Goal: Communication & Community: Ask a question

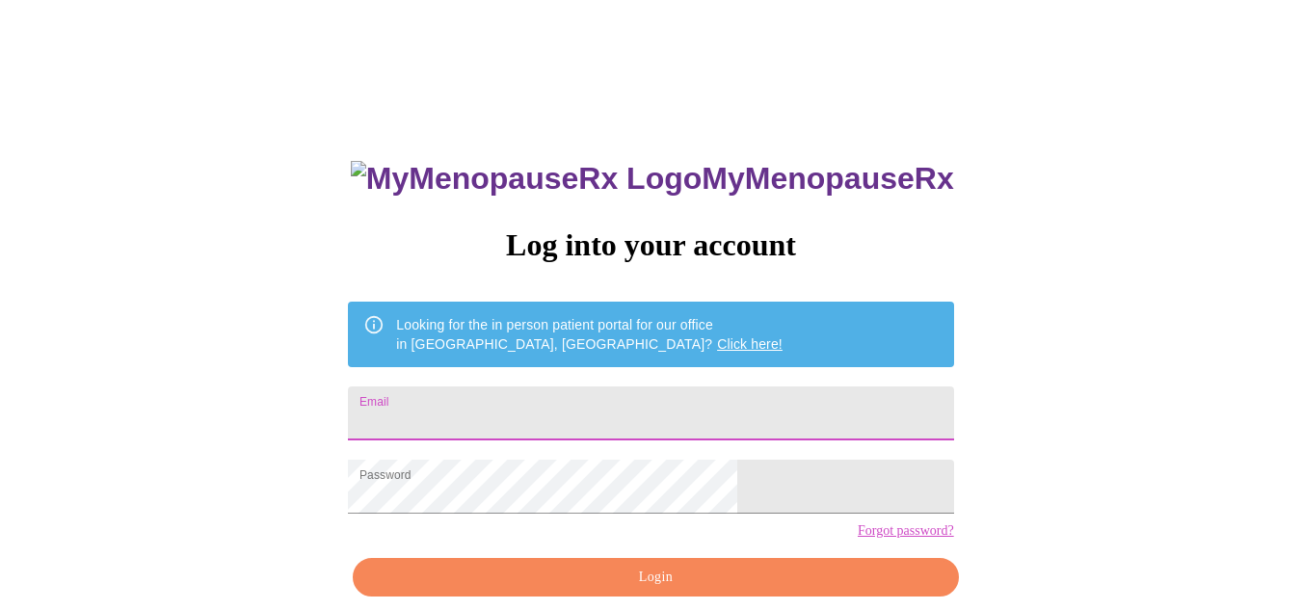
click at [726, 416] on input "Email" at bounding box center [650, 413] width 605 height 54
type input "[EMAIL_ADDRESS][DOMAIN_NAME]"
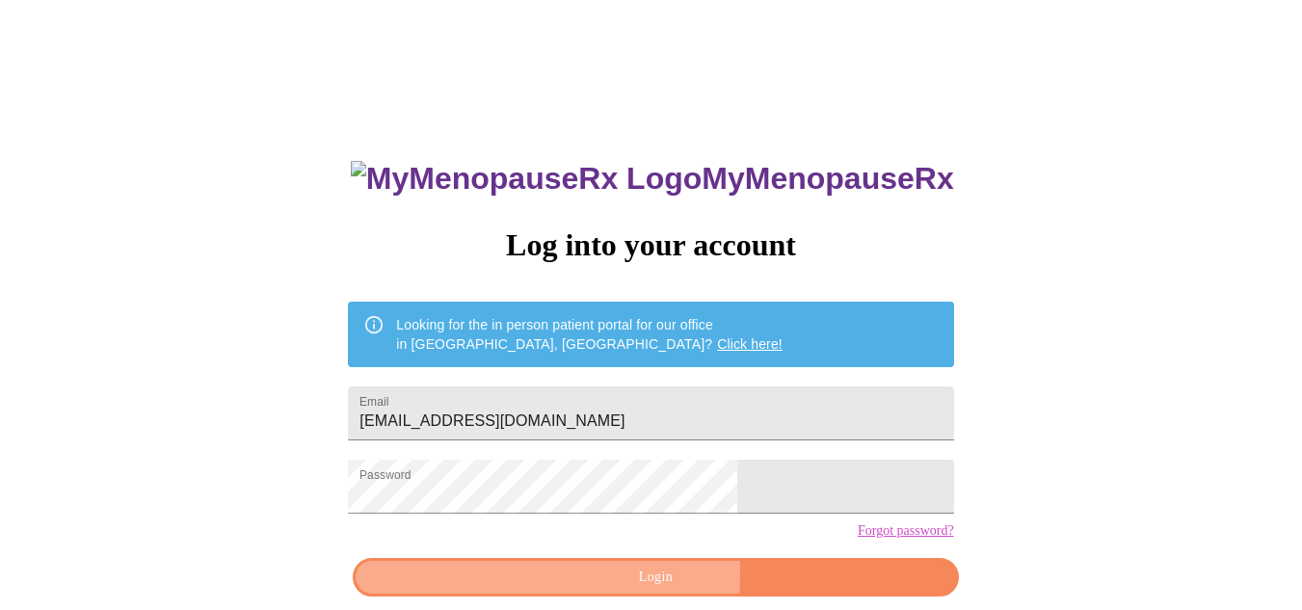
click at [563, 590] on span "Login" at bounding box center [655, 578] width 561 height 24
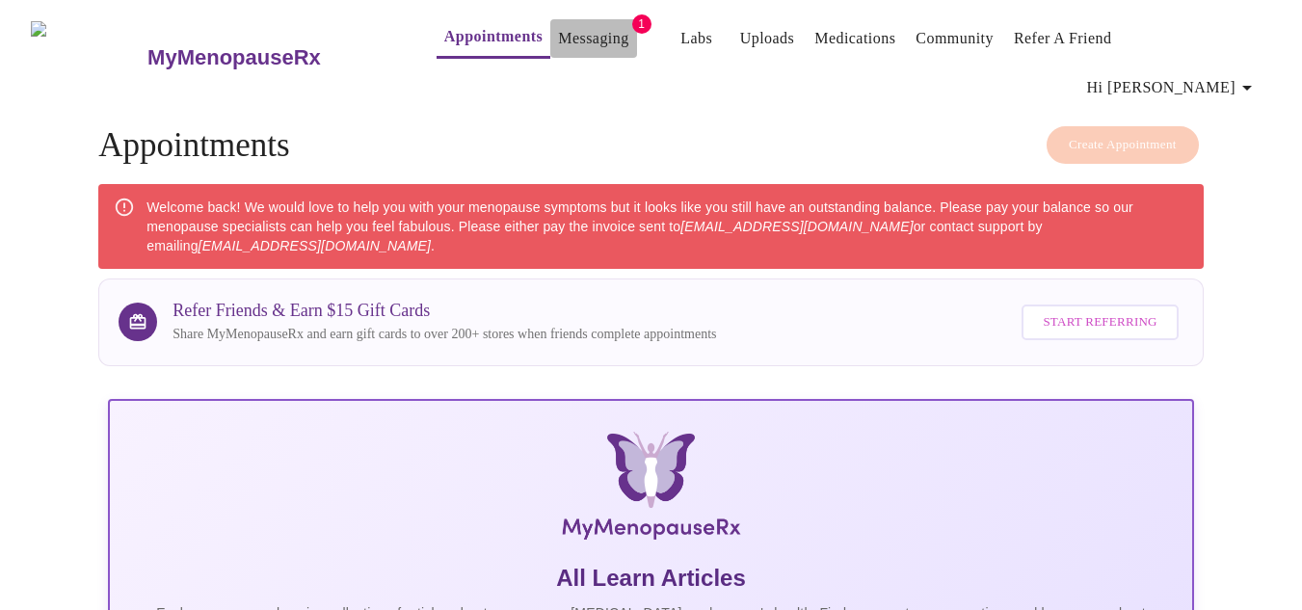
click at [565, 32] on link "Messaging" at bounding box center [593, 38] width 70 height 27
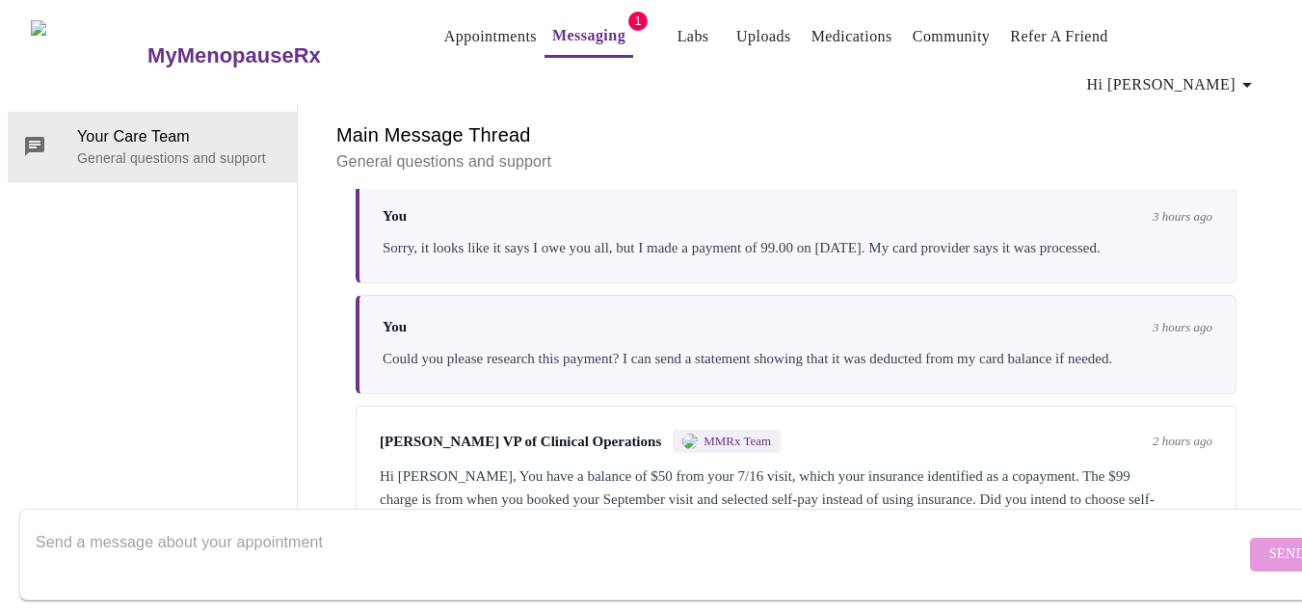
scroll to position [3254, 0]
click at [651, 539] on textarea "Send a message about your appointment" at bounding box center [640, 554] width 1209 height 62
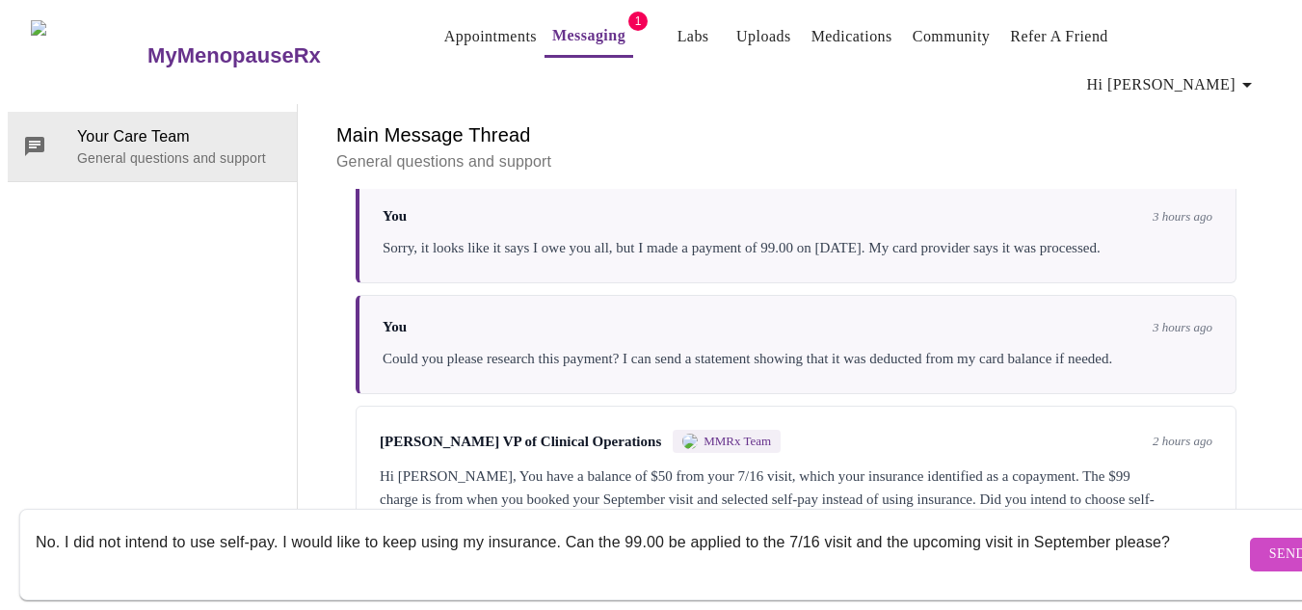
click at [68, 523] on textarea "No. I did not intend to use self-pay. I would like to keep using my insurance. …" at bounding box center [640, 554] width 1209 height 62
click at [60, 523] on textarea "No. I did not intend to use self-pay. I would like to keep using my insurance. …" at bounding box center [640, 554] width 1209 height 62
type textarea "I did not intend to use self-pay. I would like to keep using my insurance. Can …"
click at [1269, 545] on span "Send" at bounding box center [1287, 555] width 37 height 24
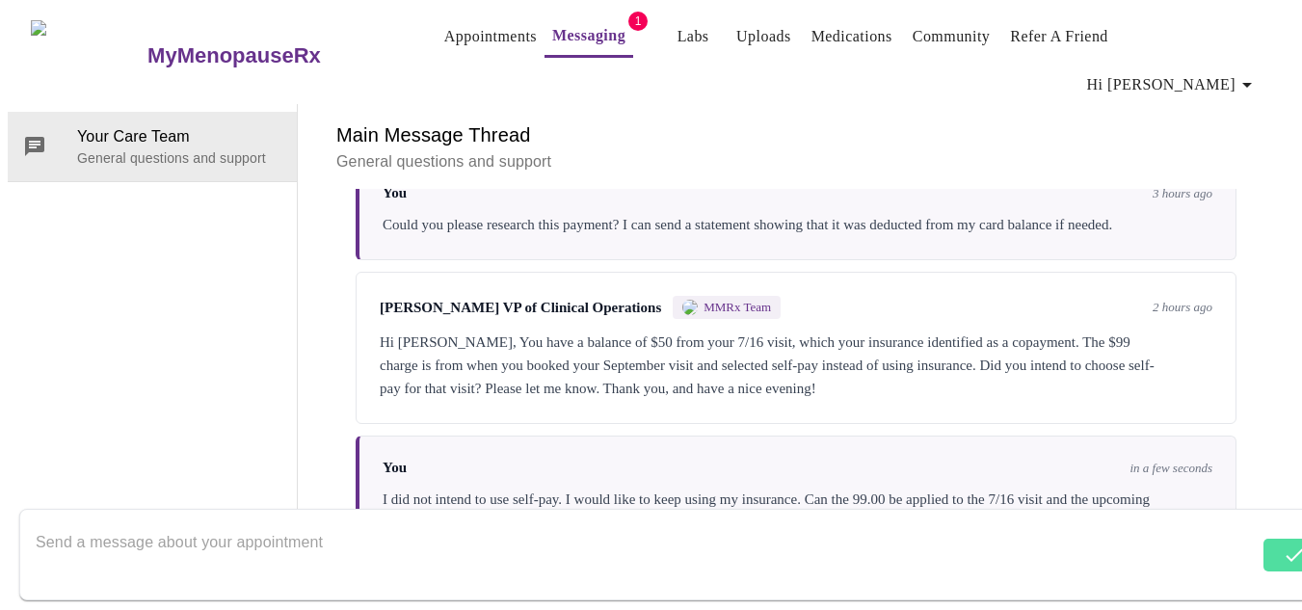
scroll to position [3394, 0]
